Goal: Task Accomplishment & Management: Manage account settings

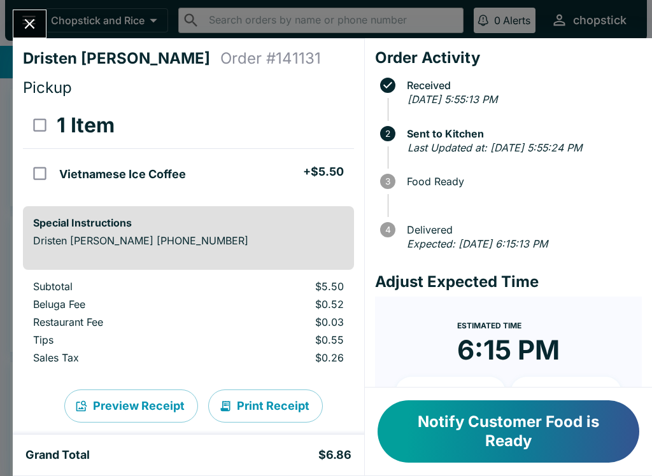
click at [22, 31] on icon "Close" at bounding box center [29, 23] width 17 height 17
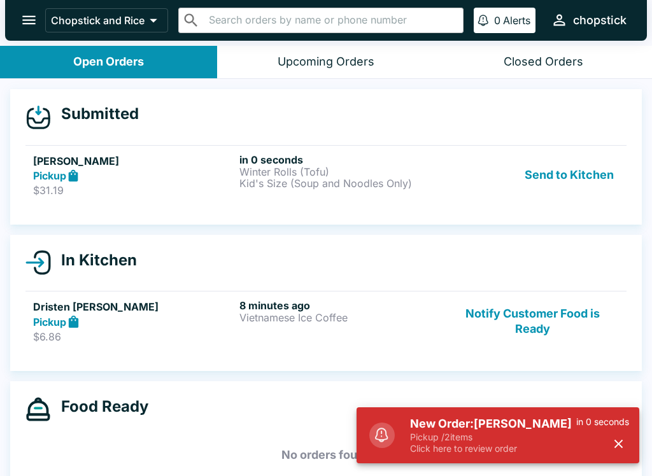
click at [415, 453] on p "Click here to review order" at bounding box center [493, 448] width 166 height 11
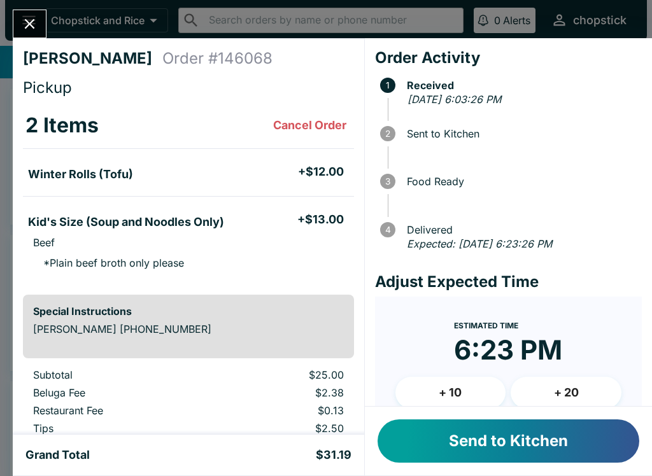
click at [547, 460] on button "Send to Kitchen" at bounding box center [509, 441] width 262 height 43
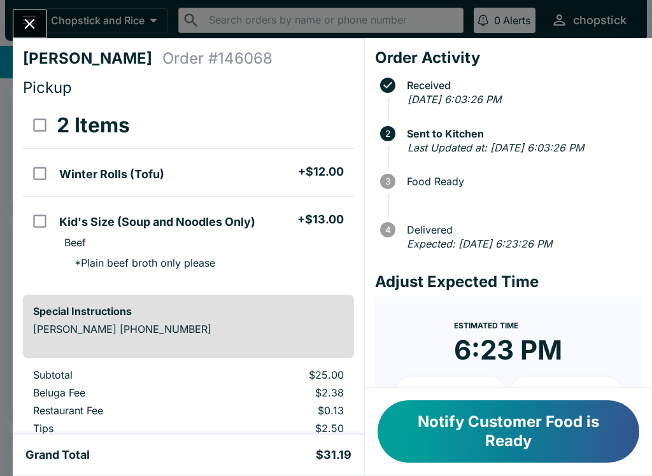
click at [31, 20] on icon "Close" at bounding box center [29, 23] width 17 height 17
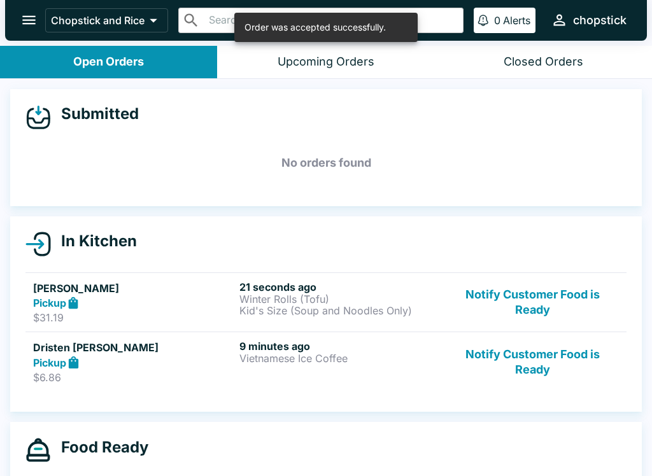
click at [199, 302] on div "Pickup" at bounding box center [133, 303] width 201 height 15
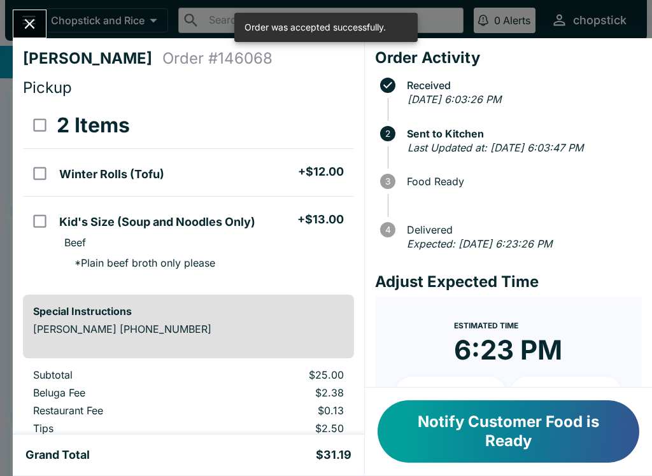
click at [20, 31] on button "Close" at bounding box center [29, 23] width 32 height 27
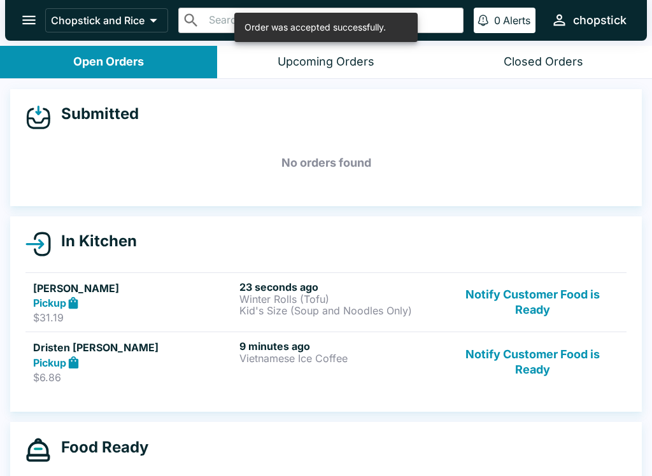
click at [541, 373] on button "Notify Customer Food is Ready" at bounding box center [532, 362] width 173 height 44
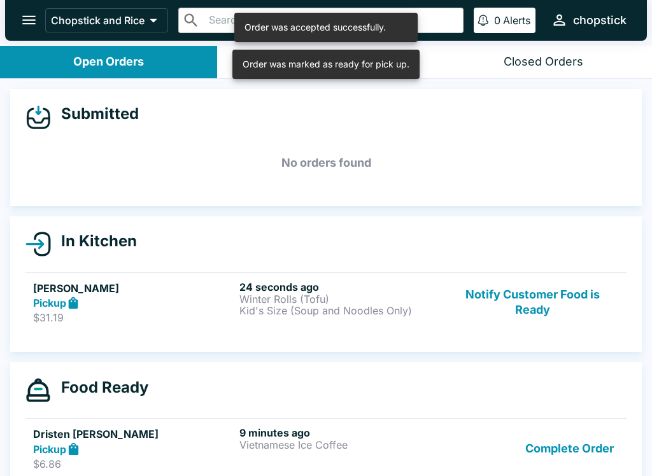
click at [348, 318] on div "24 seconds ago Winter Rolls (Tofu) Kid's Size (Soup and Noodles Only)" at bounding box center [339, 303] width 201 height 44
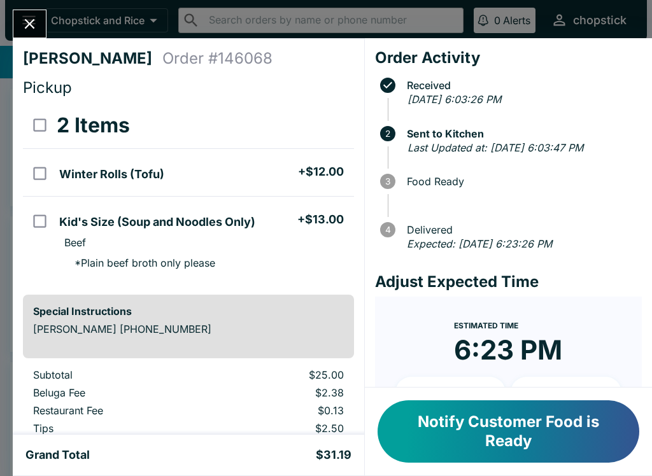
click at [36, 27] on icon "Close" at bounding box center [29, 23] width 17 height 17
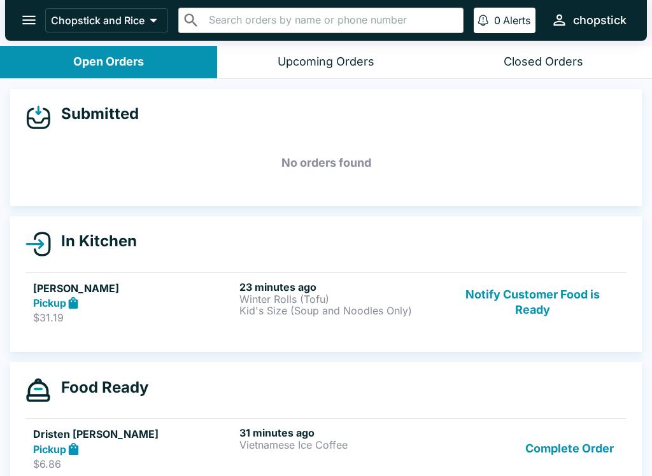
click at [610, 453] on button "Complete Order" at bounding box center [569, 449] width 99 height 44
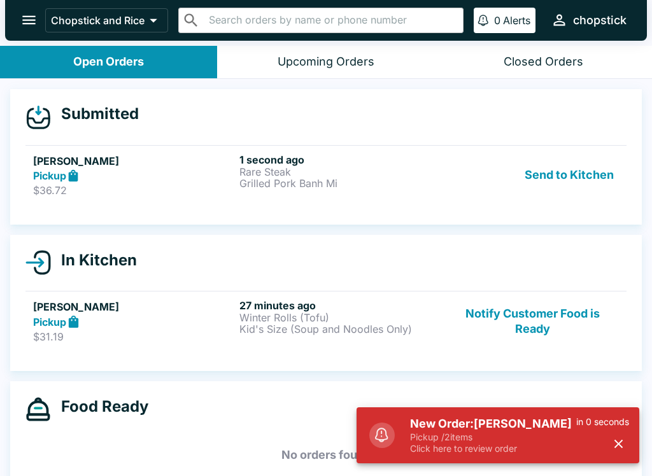
click at [408, 440] on div "New Order: [PERSON_NAME] Pickup / 2 items Click here to review order in 0 secon…" at bounding box center [519, 435] width 229 height 48
click at [462, 451] on p "Click here to review order" at bounding box center [493, 448] width 166 height 11
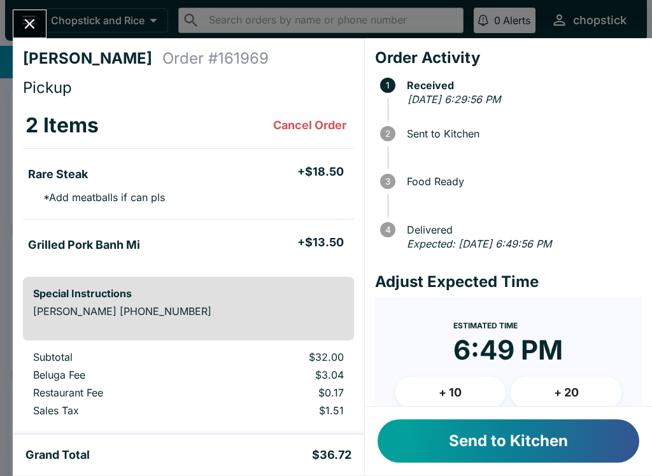
click at [480, 428] on button "Send to Kitchen" at bounding box center [509, 441] width 262 height 43
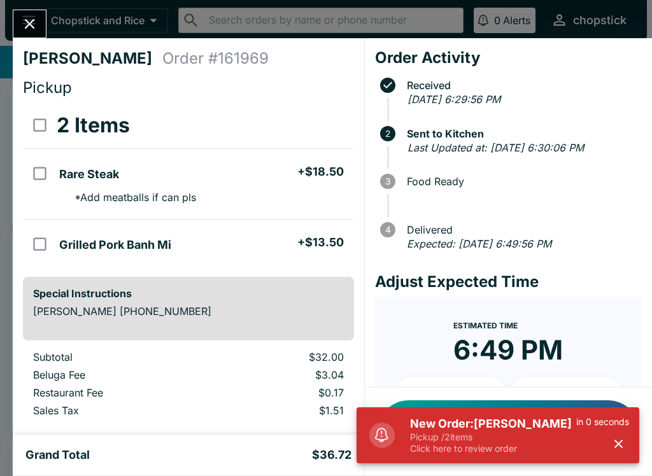
click at [470, 427] on h5 "New Order: [PERSON_NAME]" at bounding box center [493, 423] width 166 height 15
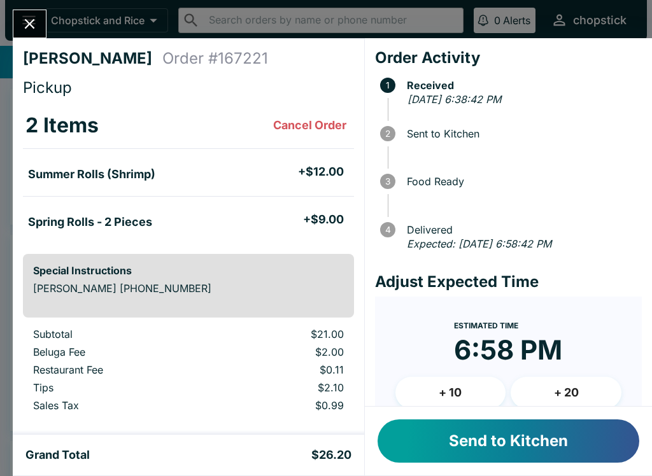
click at [507, 460] on button "Send to Kitchen" at bounding box center [509, 441] width 262 height 43
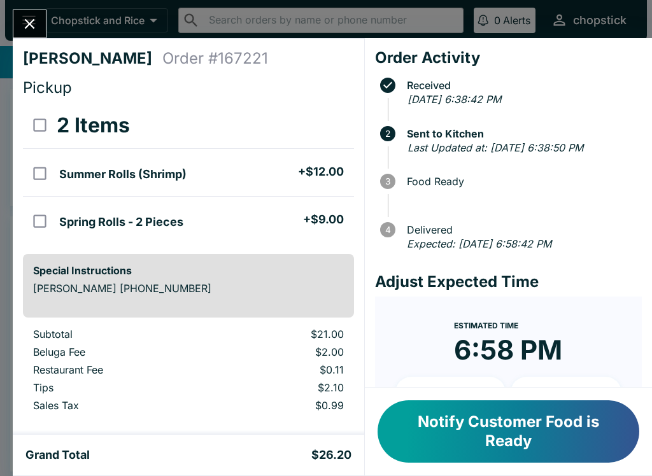
click at [517, 437] on button "Notify Customer Food is Ready" at bounding box center [509, 432] width 262 height 62
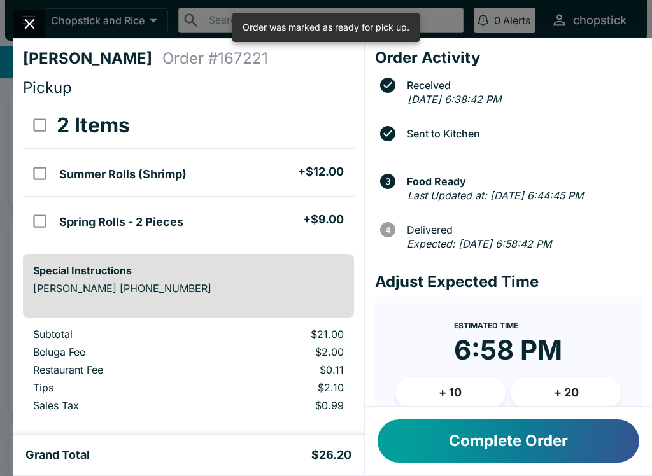
click at [46, 17] on div at bounding box center [30, 24] width 34 height 29
click at [43, 31] on button "Close" at bounding box center [29, 23] width 32 height 27
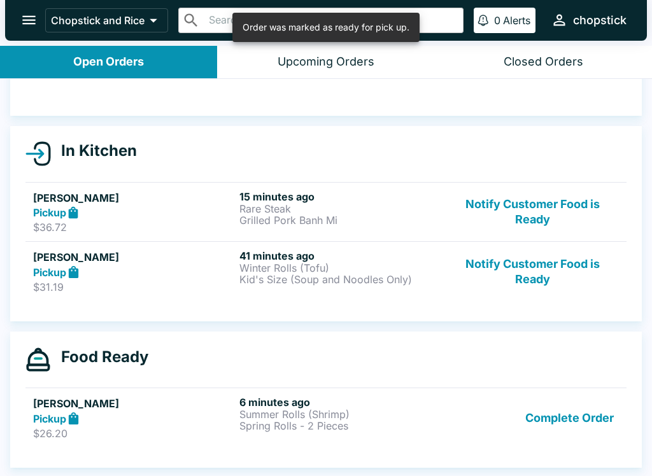
scroll to position [90, 0]
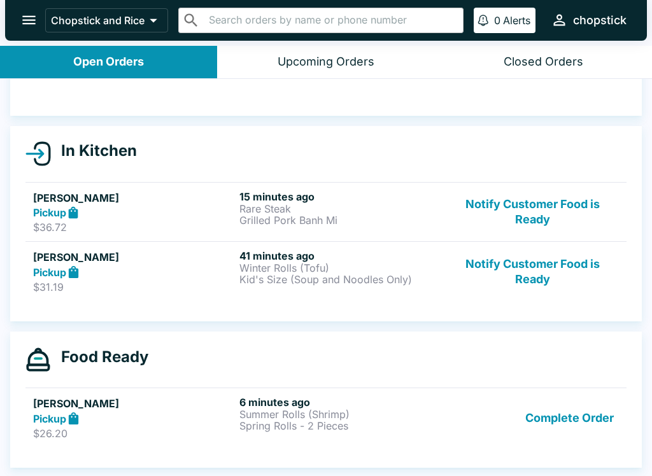
click at [504, 193] on button "Notify Customer Food is Ready" at bounding box center [532, 212] width 173 height 44
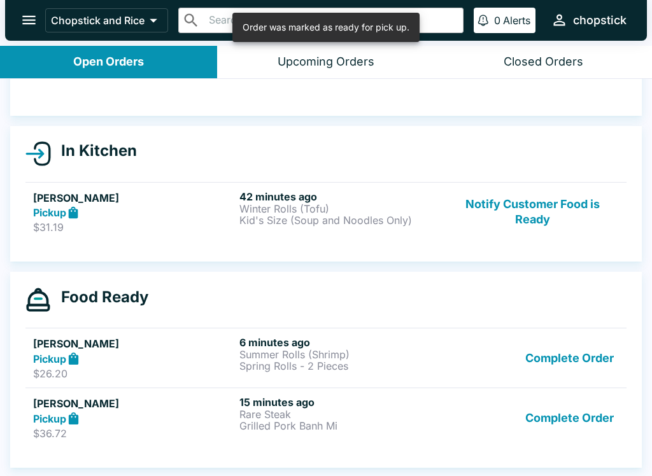
scroll to position [2, 0]
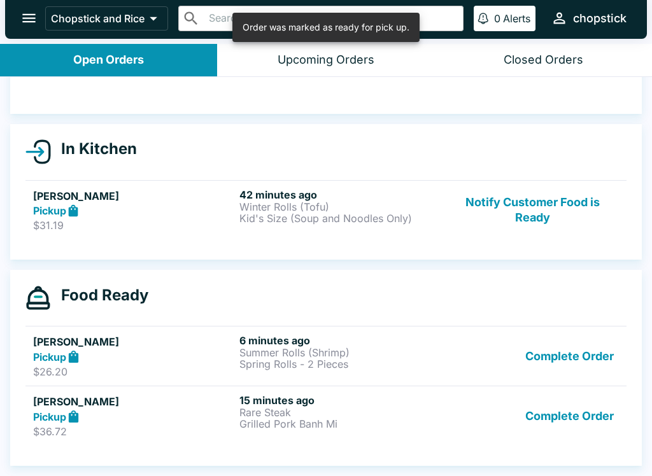
click at [326, 248] on div "In Kitchen [PERSON_NAME] Pickup $31.19 42 minutes ago Winter Rolls (Tofu) Kid's…" at bounding box center [326, 192] width 632 height 136
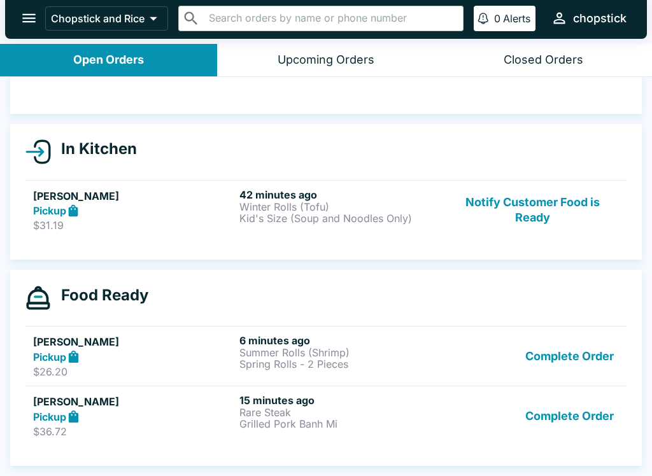
click at [332, 220] on p "Kid's Size (Soup and Noodles Only)" at bounding box center [339, 218] width 201 height 11
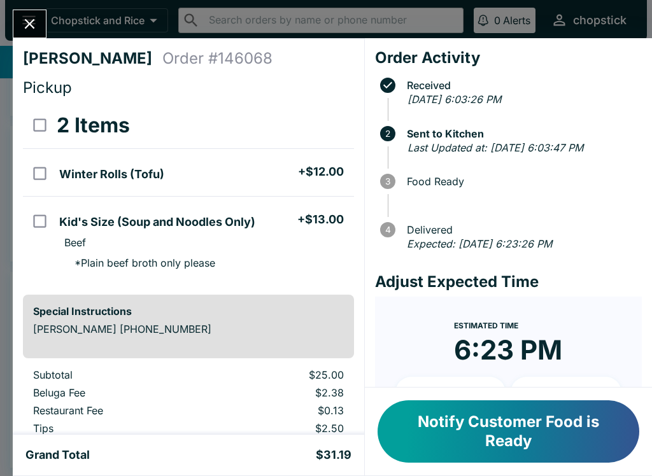
click at [424, 437] on button "Notify Customer Food is Ready" at bounding box center [509, 432] width 262 height 62
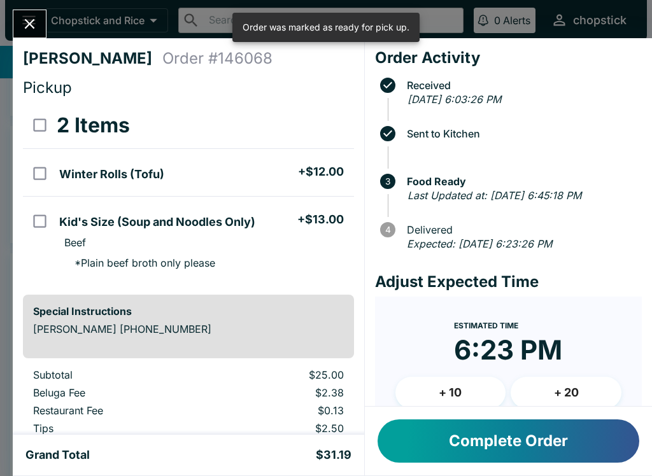
click at [30, 11] on button "Close" at bounding box center [29, 23] width 32 height 27
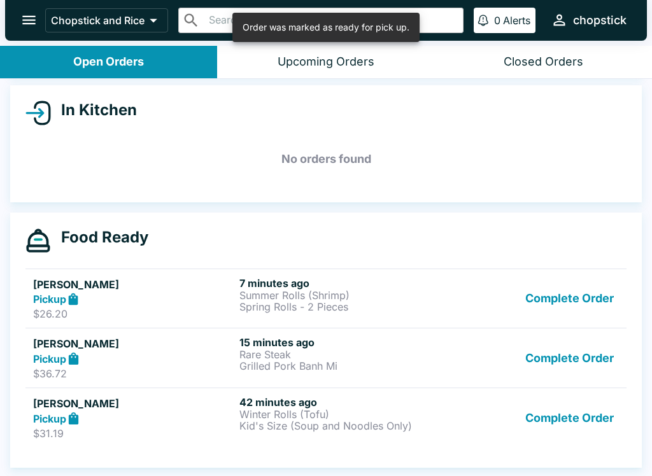
click at [547, 418] on button "Complete Order" at bounding box center [569, 418] width 99 height 44
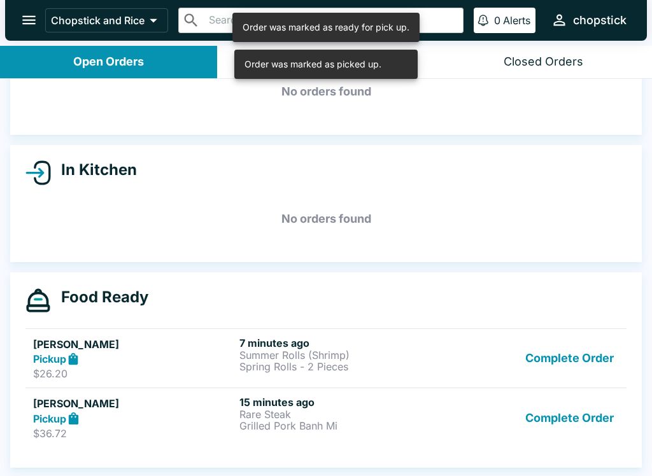
scroll to position [71, 0]
